Goal: Task Accomplishment & Management: Manage account settings

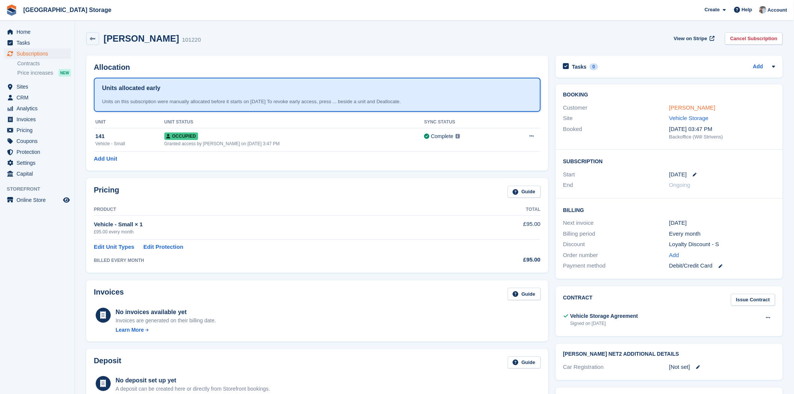
click at [676, 108] on link "Joanne Barton" at bounding box center [692, 107] width 46 height 6
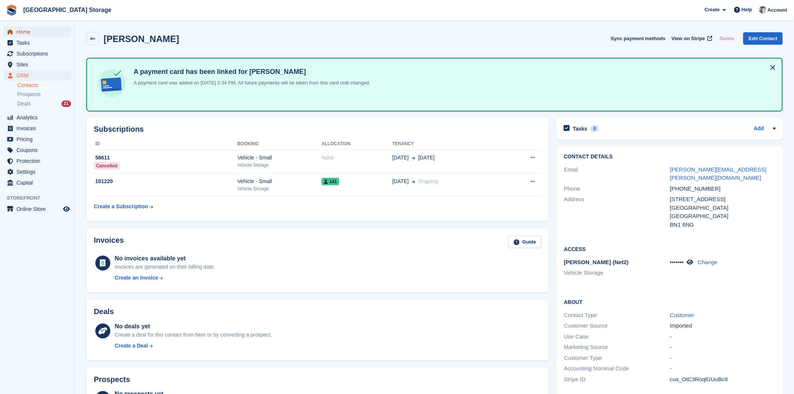
click at [19, 29] on span "Home" at bounding box center [39, 32] width 45 height 11
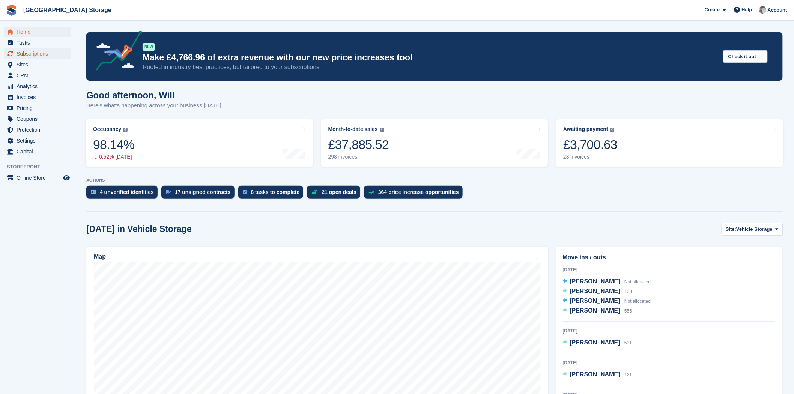
click at [42, 53] on span "Subscriptions" at bounding box center [39, 53] width 45 height 11
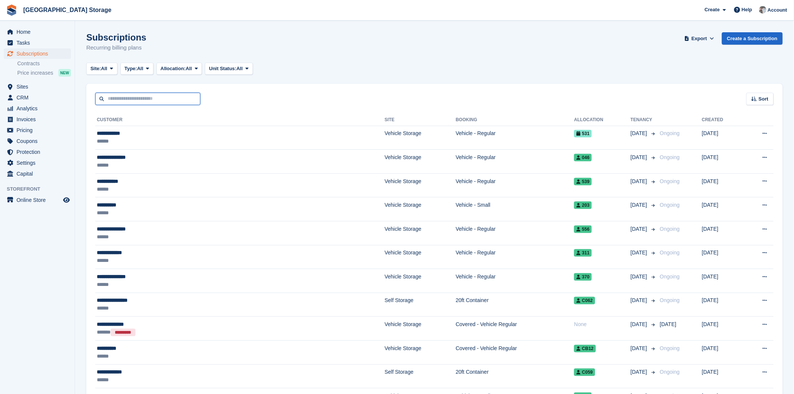
click at [134, 102] on input "text" at bounding box center [147, 99] width 105 height 12
type input "***"
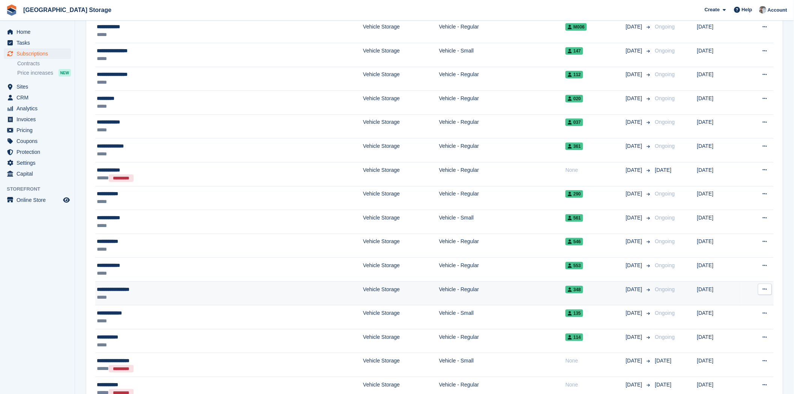
scroll to position [164, 0]
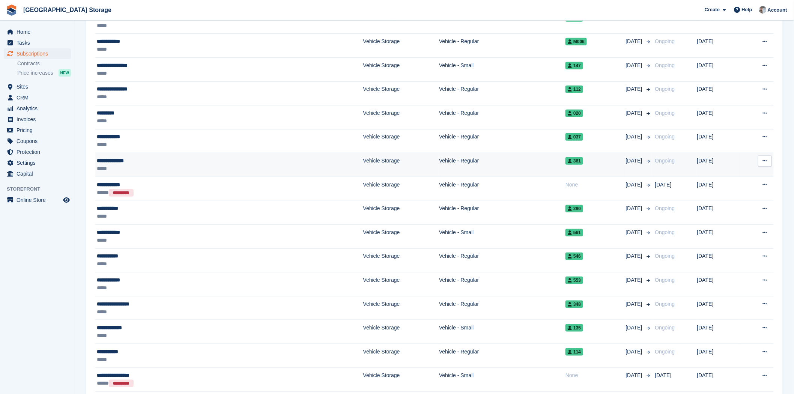
click at [152, 166] on div "*****" at bounding box center [161, 169] width 128 height 8
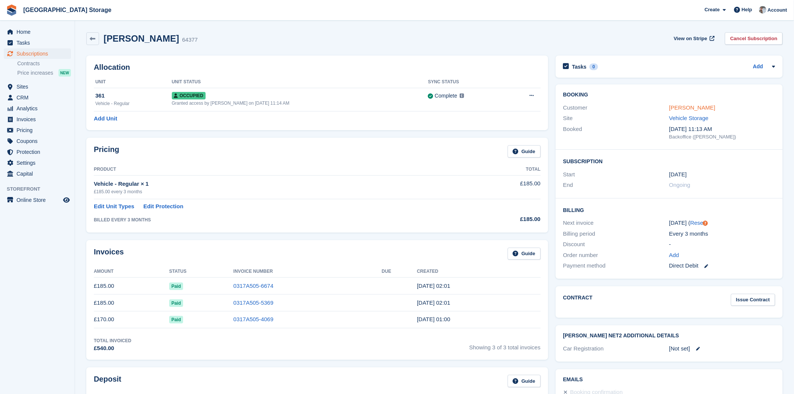
click at [692, 109] on link "Kristy Ottaway" at bounding box center [692, 107] width 46 height 6
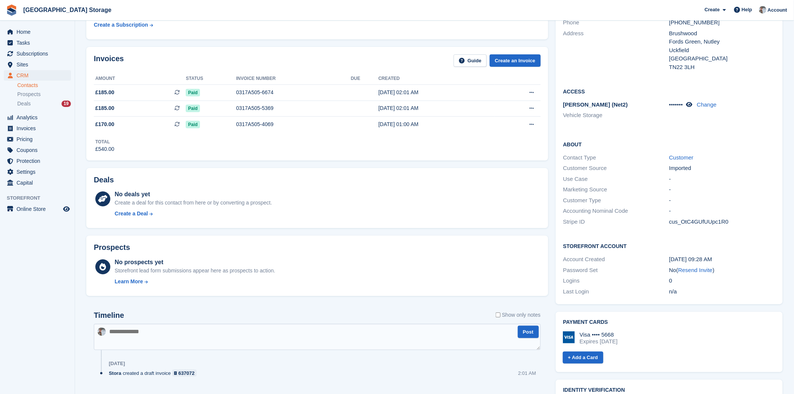
scroll to position [160, 0]
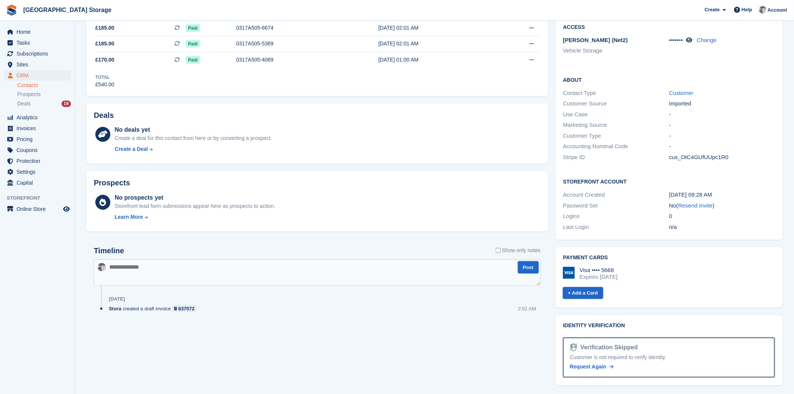
click at [215, 274] on textarea at bounding box center [317, 272] width 447 height 26
paste textarea "**********"
click at [540, 269] on textarea at bounding box center [317, 272] width 447 height 26
type textarea "**********"
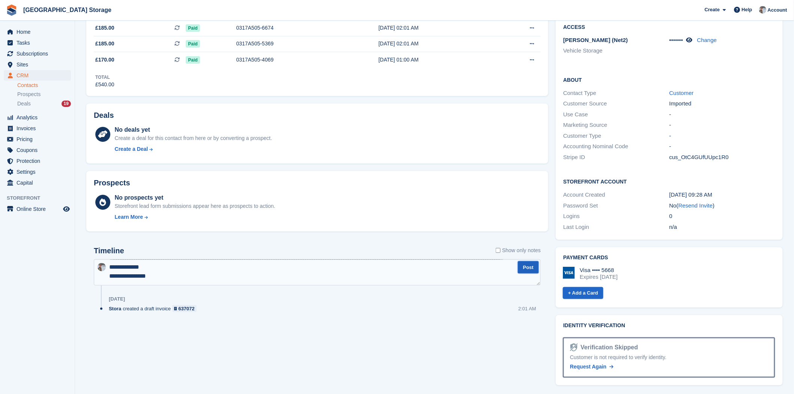
click at [531, 271] on button "Post" at bounding box center [528, 267] width 21 height 12
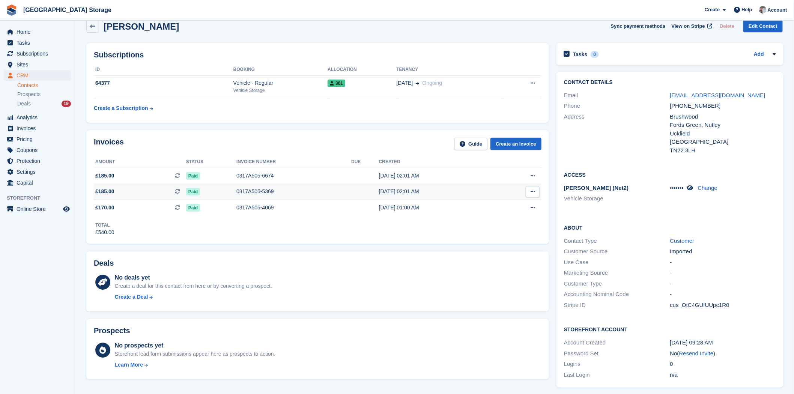
scroll to position [0, 0]
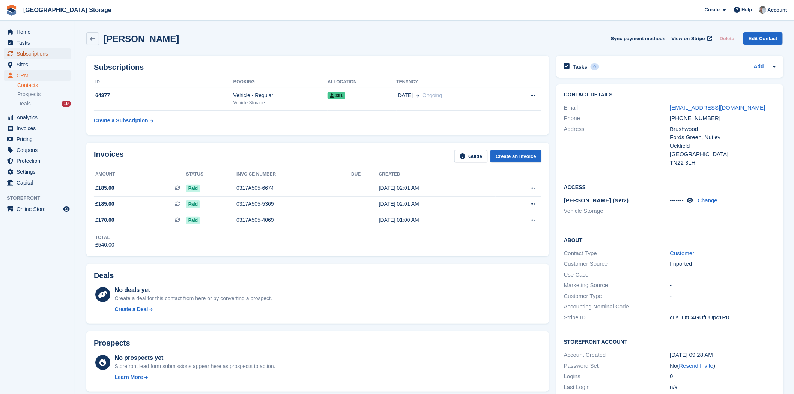
click at [39, 54] on span "Subscriptions" at bounding box center [39, 53] width 45 height 11
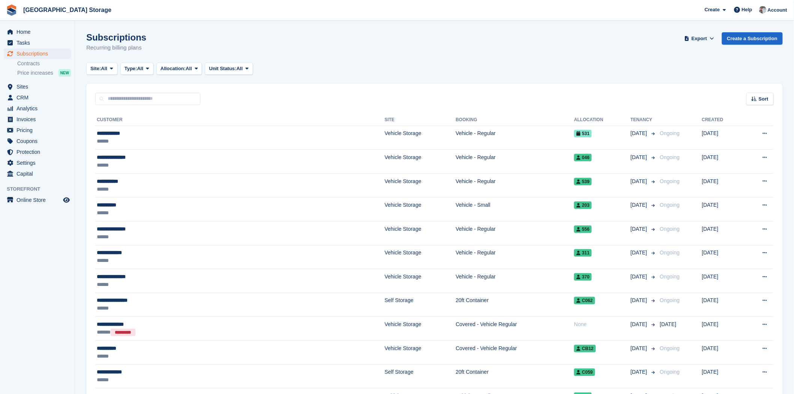
click at [128, 101] on input "text" at bounding box center [147, 99] width 105 height 12
type input "****"
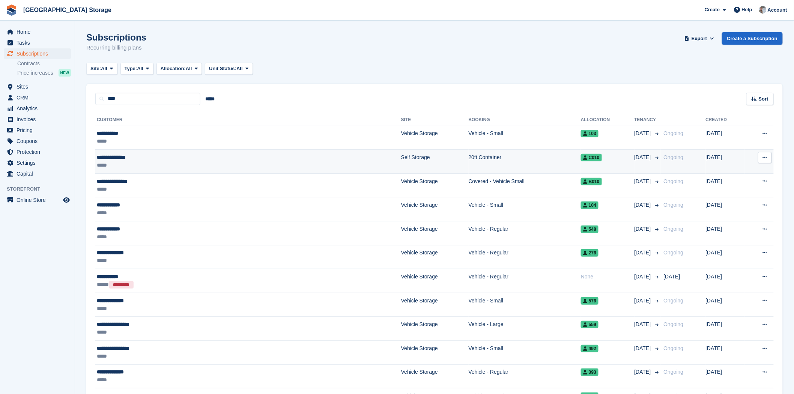
click at [214, 163] on div "*****" at bounding box center [180, 165] width 166 height 8
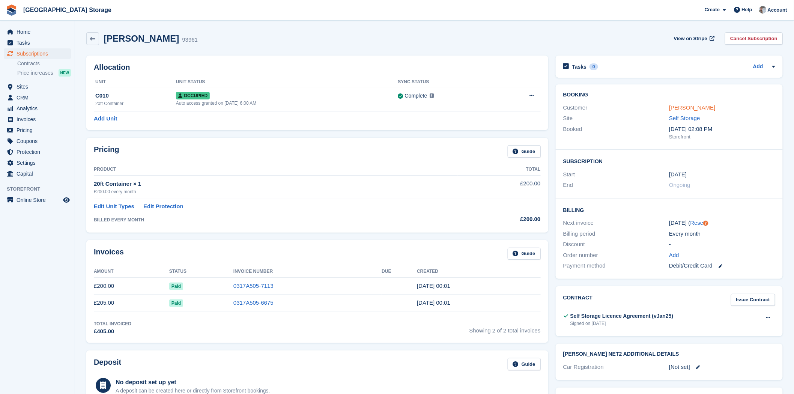
click at [691, 107] on link "[PERSON_NAME]" at bounding box center [692, 107] width 46 height 6
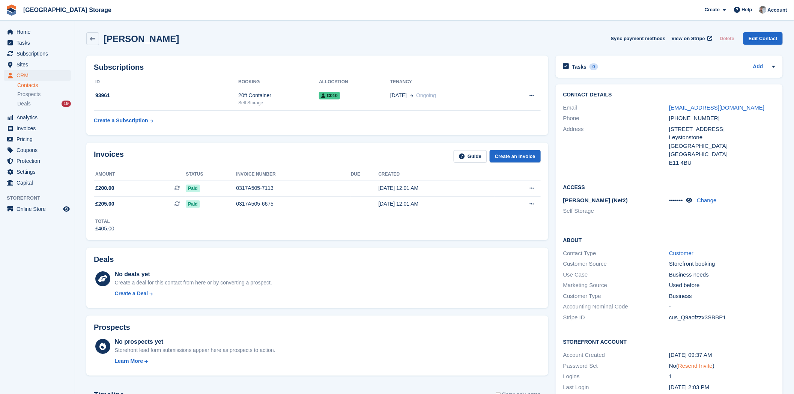
click at [702, 367] on link "Resend Invite" at bounding box center [696, 366] width 35 height 6
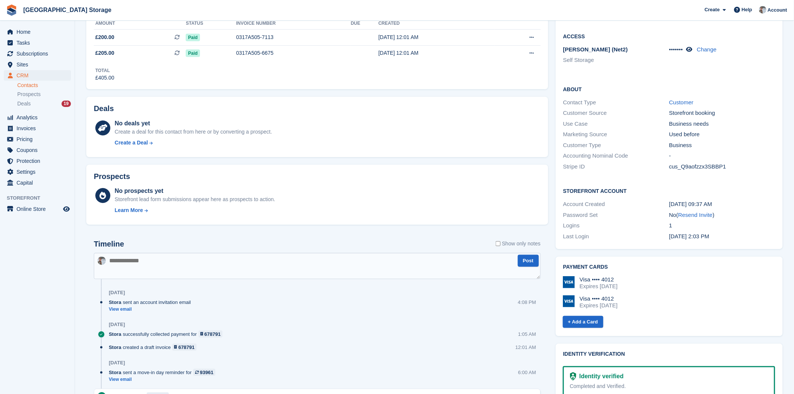
scroll to position [108, 0]
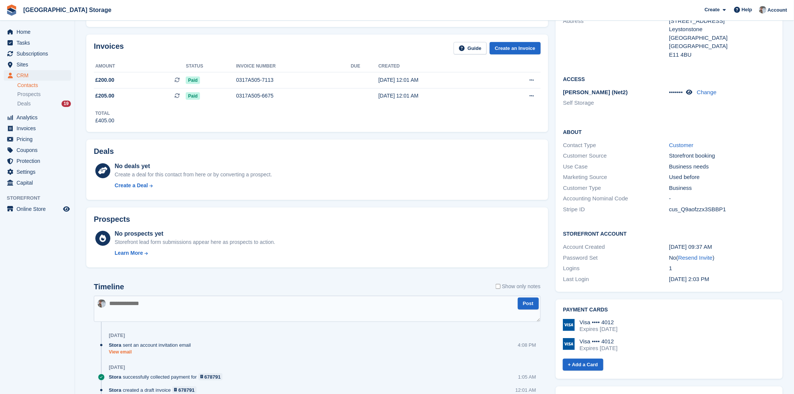
click at [124, 354] on link "View email" at bounding box center [152, 352] width 86 height 6
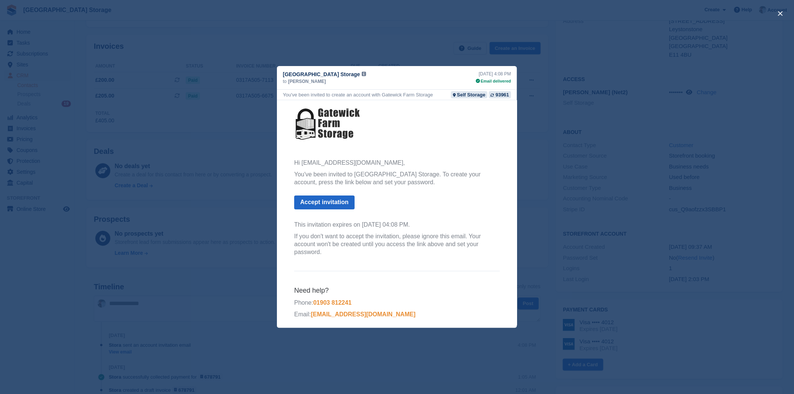
scroll to position [0, 0]
click at [778, 14] on button "close" at bounding box center [781, 14] width 12 height 12
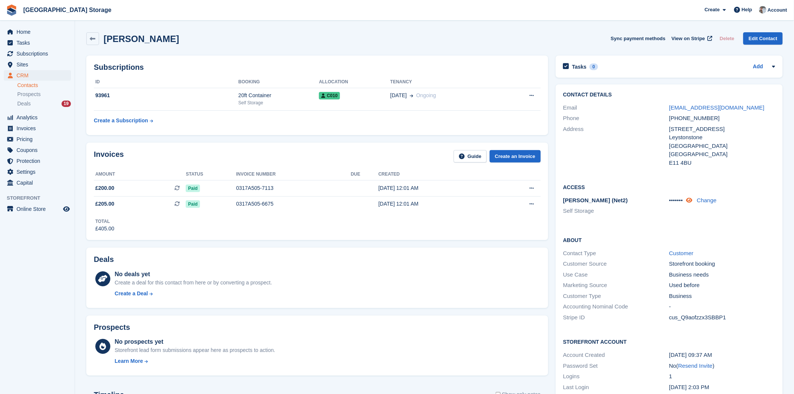
click at [692, 201] on icon at bounding box center [689, 200] width 6 height 6
click at [692, 201] on icon at bounding box center [694, 200] width 7 height 6
click at [28, 29] on span "Home" at bounding box center [39, 32] width 45 height 11
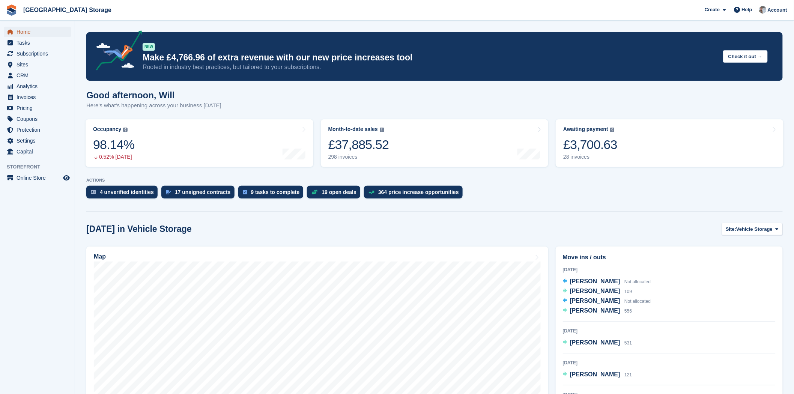
click at [26, 32] on span "Home" at bounding box center [39, 32] width 45 height 11
click at [439, 143] on link "Month-to-date sales The sum of all finalised invoices generated this month to d…" at bounding box center [435, 143] width 228 height 48
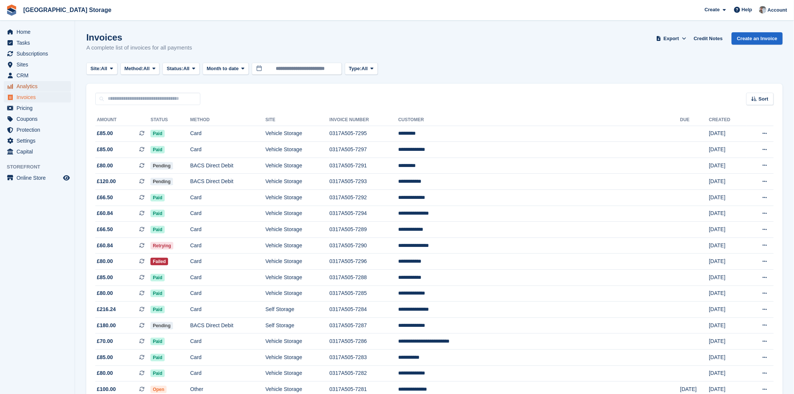
click at [23, 85] on span "Analytics" at bounding box center [39, 86] width 45 height 11
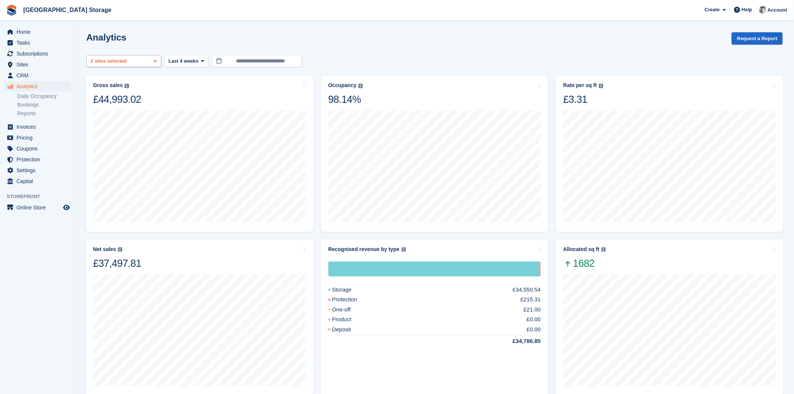
click at [141, 64] on div "Vehicle Storage 2 sites selected" at bounding box center [123, 61] width 75 height 12
select select "****"
click at [355, 53] on div "Analytics Request a Report" at bounding box center [434, 42] width 697 height 21
click at [165, 62] on button "Last 4 weeks" at bounding box center [186, 61] width 44 height 12
click at [193, 130] on link "Last 6 months" at bounding box center [200, 133] width 65 height 14
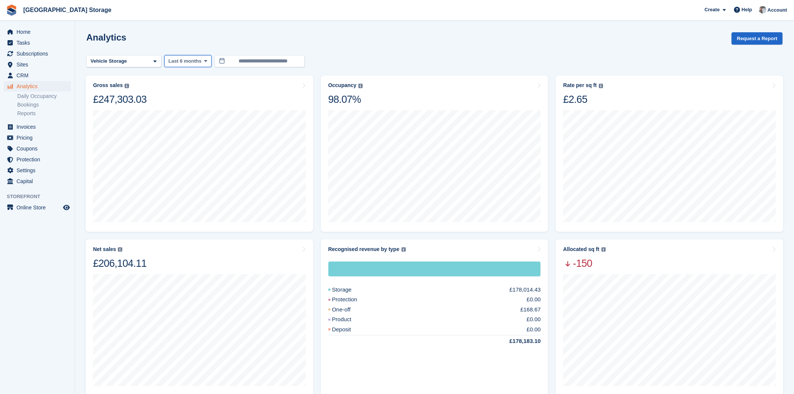
click at [181, 65] on button "Last 6 months" at bounding box center [187, 61] width 47 height 12
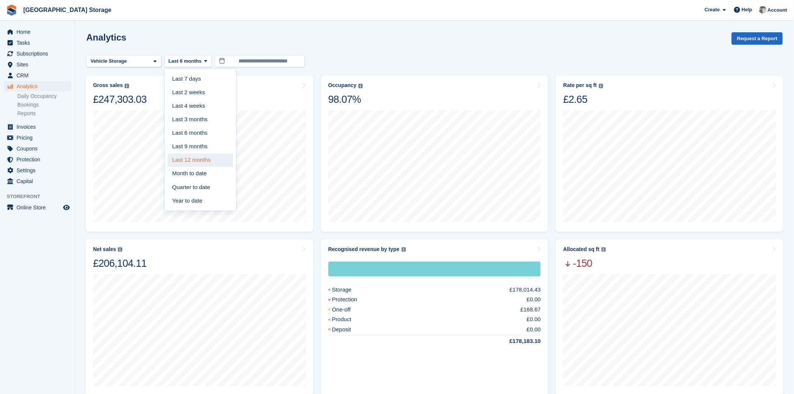
click at [197, 160] on link "Last 12 months" at bounding box center [200, 161] width 65 height 14
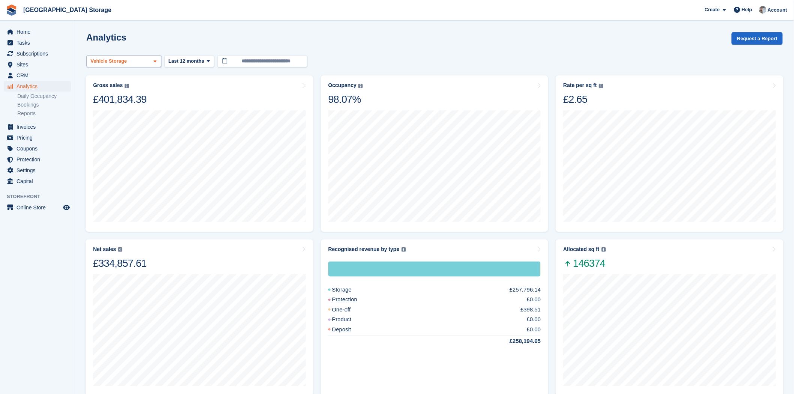
click at [150, 58] on div "Vehicle Storage" at bounding box center [123, 61] width 75 height 12
click at [185, 61] on span "Last 12 months" at bounding box center [187, 61] width 36 height 8
click at [194, 102] on link "Last 4 weeks" at bounding box center [200, 106] width 65 height 14
click at [33, 32] on span "Home" at bounding box center [39, 32] width 45 height 11
